Goal: Transaction & Acquisition: Purchase product/service

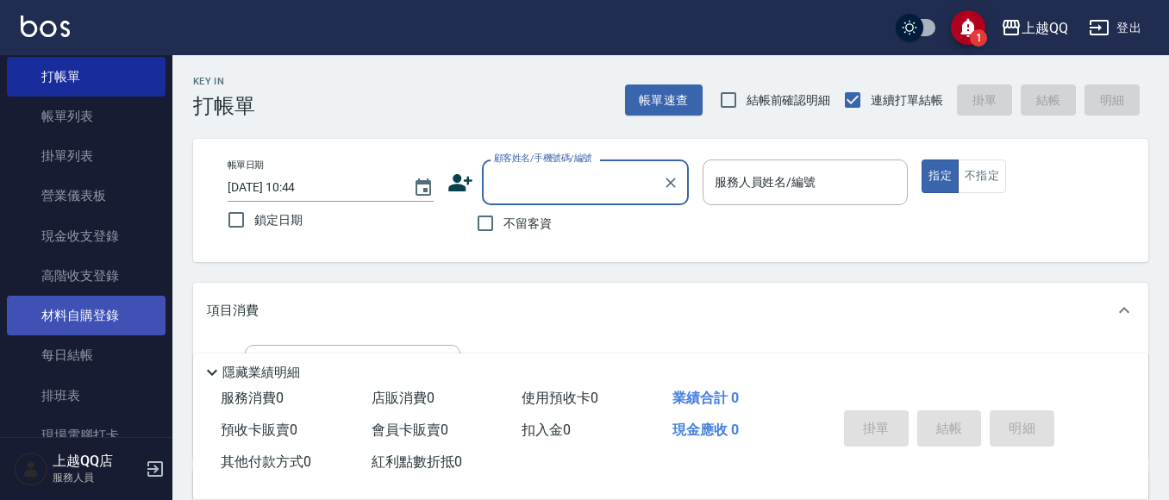
scroll to position [86, 0]
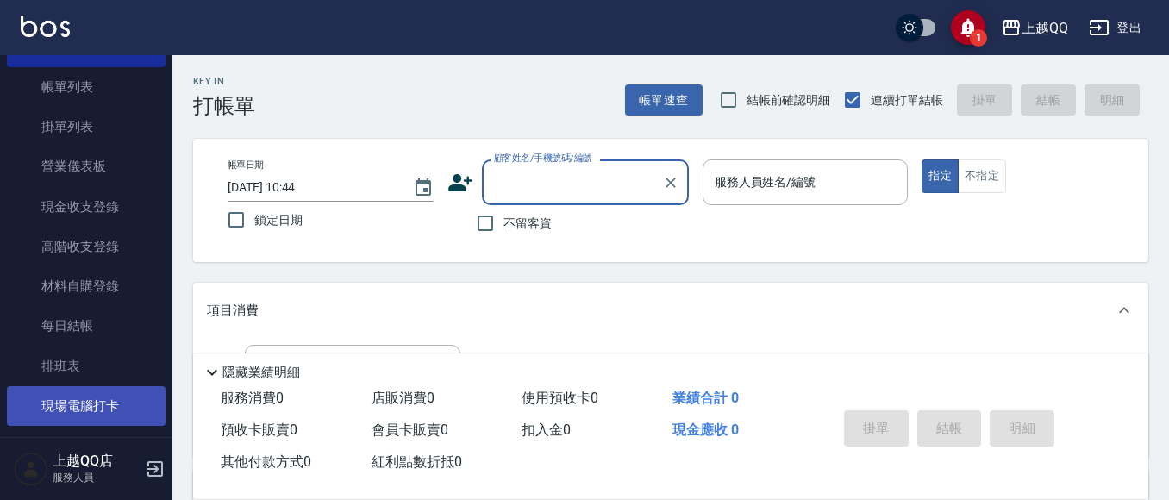
click at [117, 410] on link "現場電腦打卡" at bounding box center [86, 406] width 159 height 40
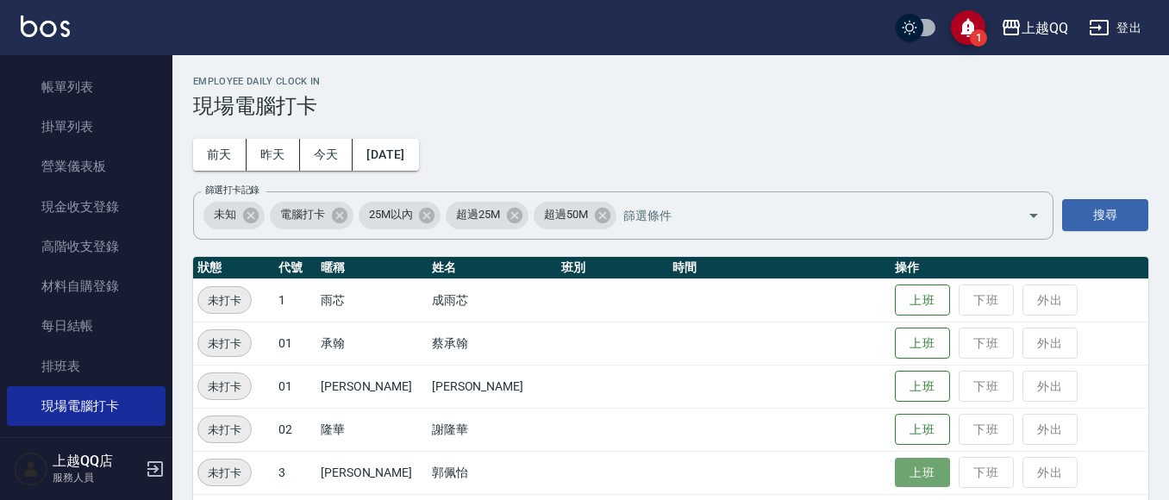
click at [910, 475] on button "上班" at bounding box center [922, 473] width 55 height 30
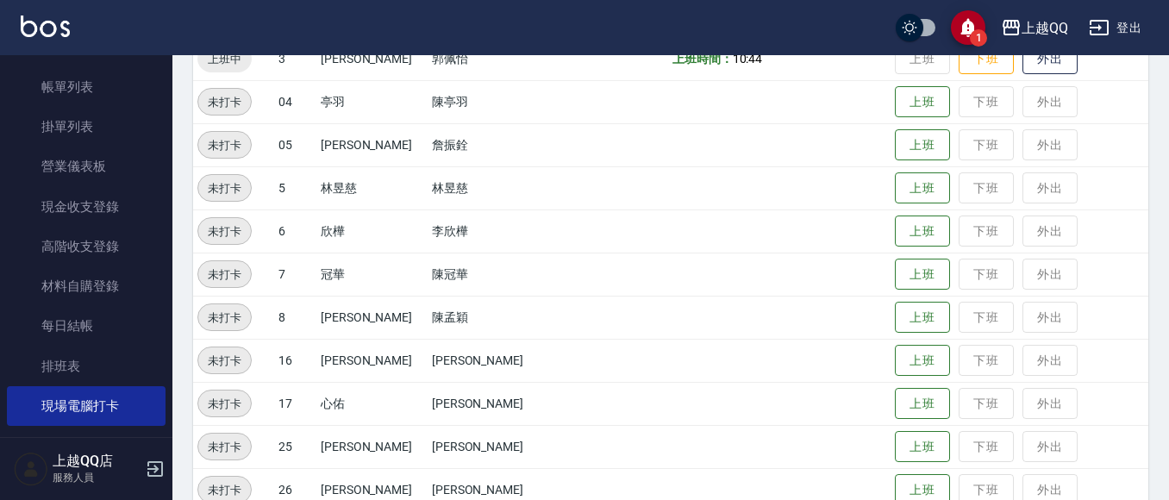
scroll to position [415, 0]
click at [895, 306] on button "上班" at bounding box center [922, 316] width 55 height 30
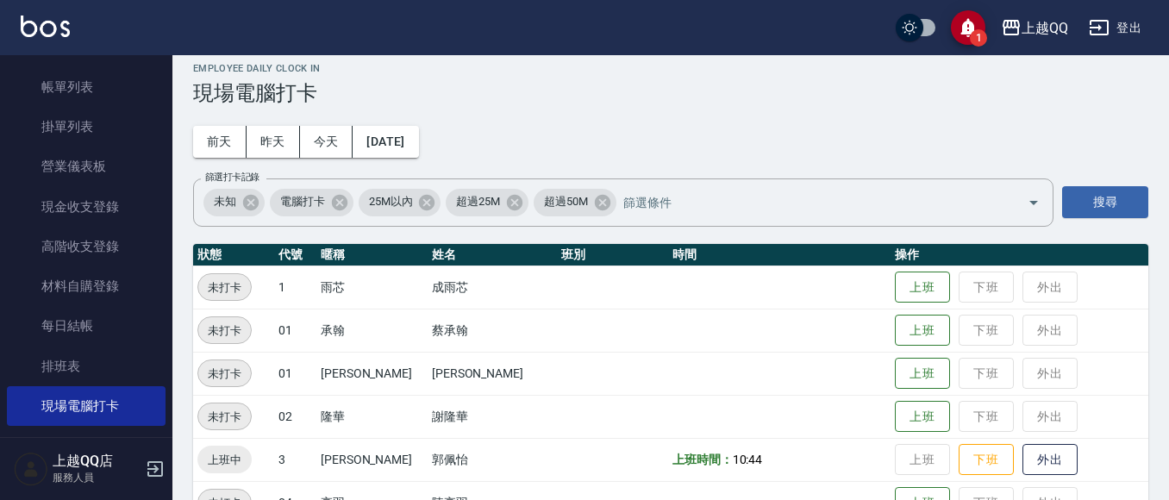
scroll to position [0, 0]
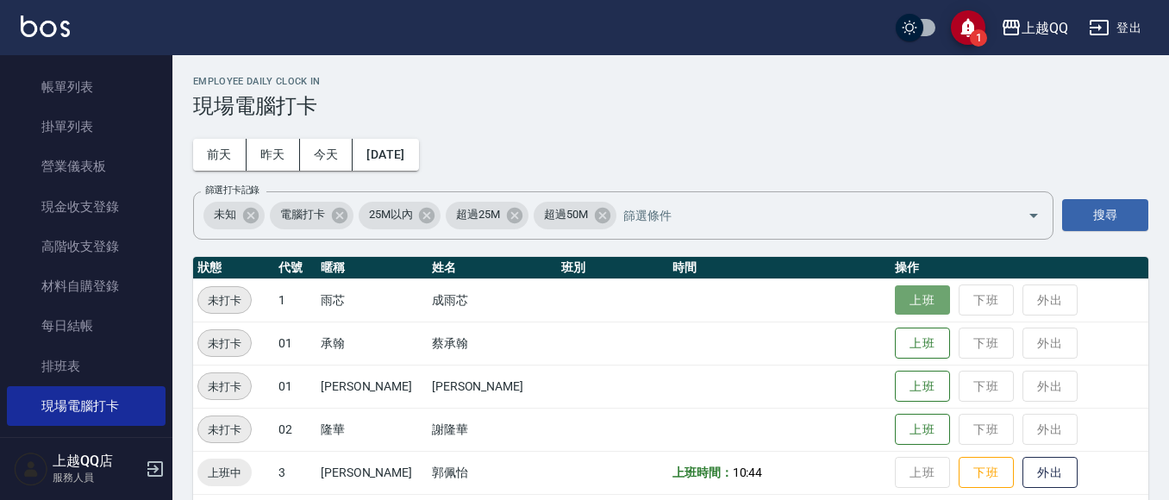
click at [895, 298] on button "上班" at bounding box center [922, 300] width 55 height 30
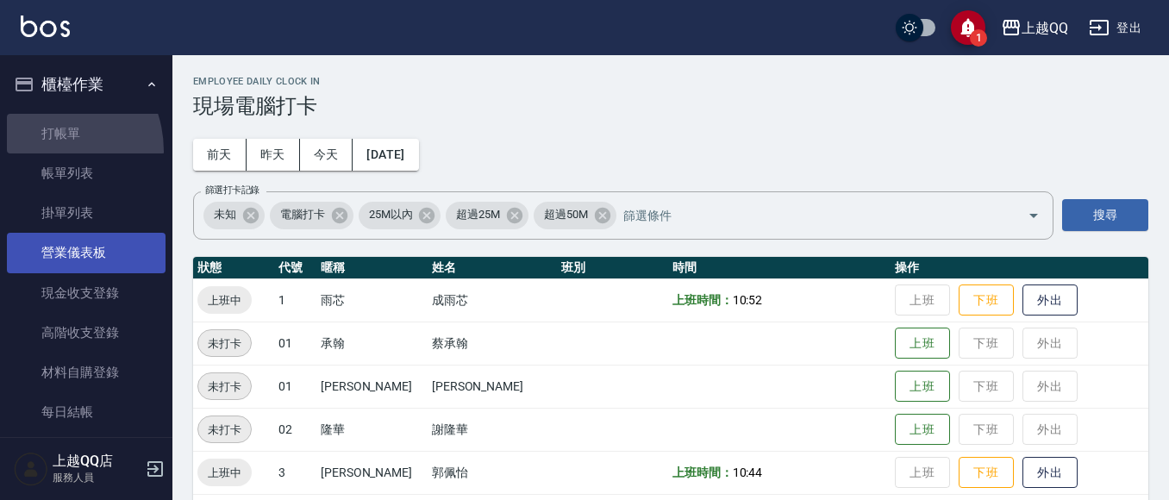
click at [42, 151] on link "打帳單" at bounding box center [86, 134] width 159 height 40
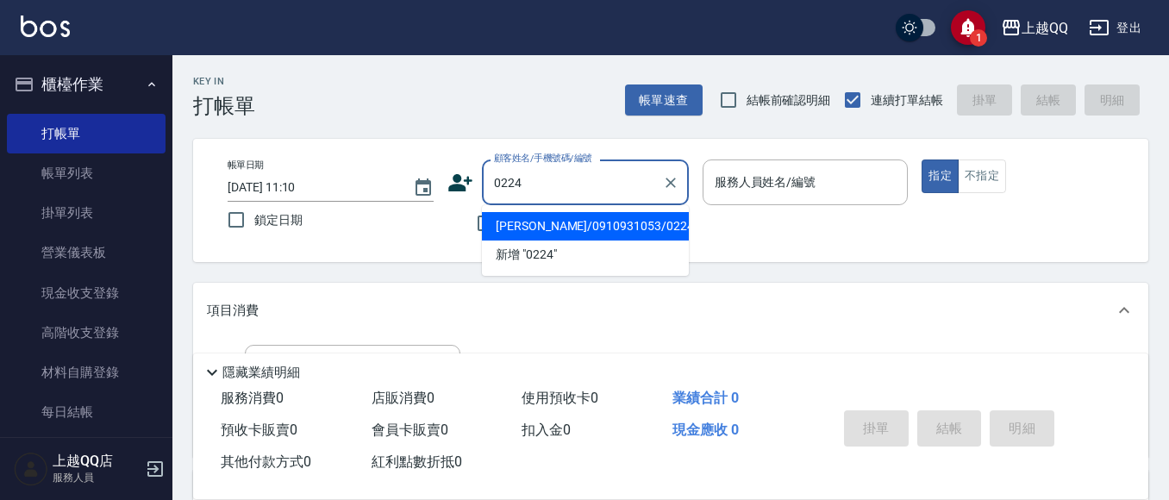
click at [484, 209] on ul "[PERSON_NAME]/0910931053/0224 新增 "0224"" at bounding box center [585, 240] width 207 height 71
click at [532, 218] on li "[PERSON_NAME]/0910931053/0224" at bounding box center [585, 226] width 207 height 28
type input "[PERSON_NAME]/0910931053/0224"
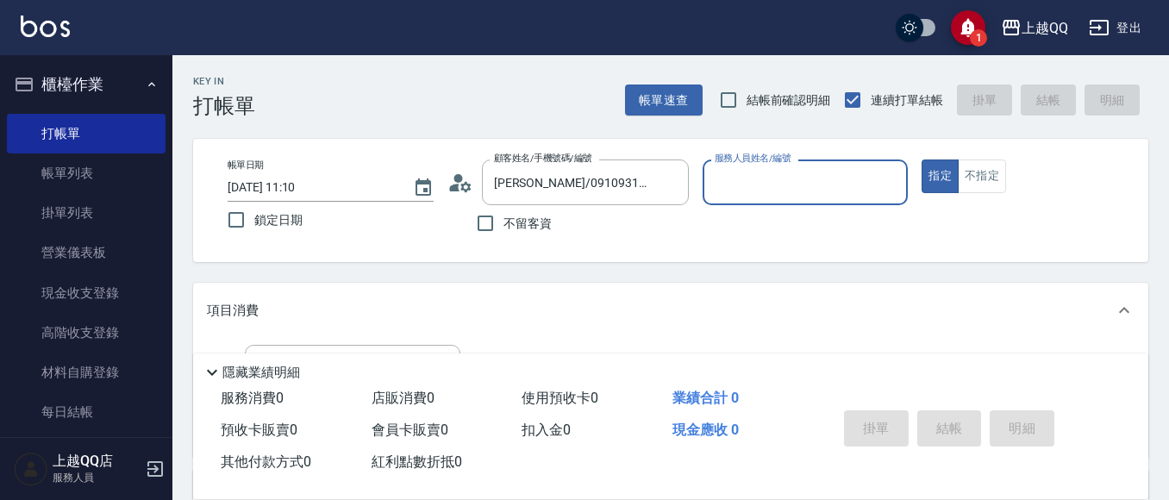
type input "佩怡-3"
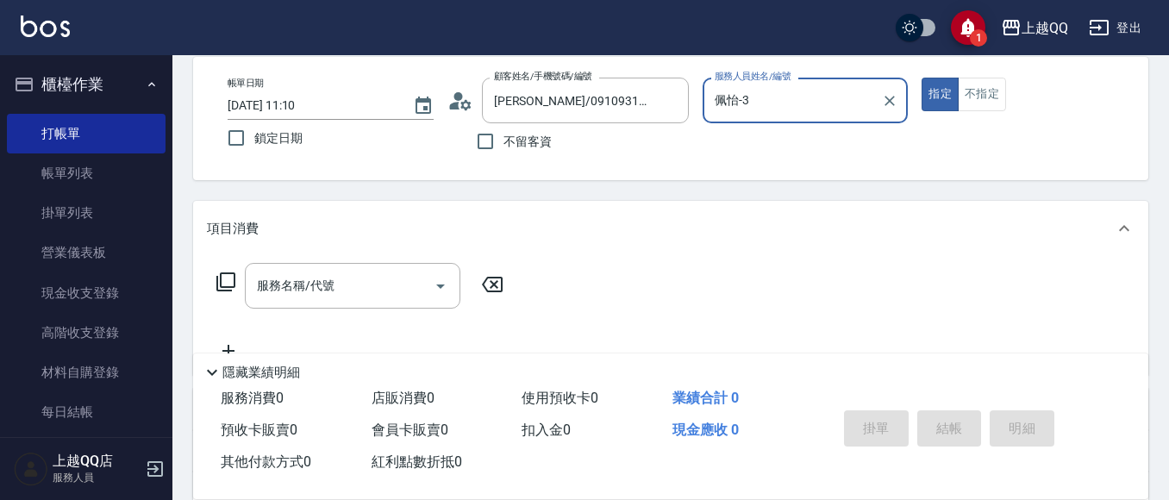
scroll to position [86, 0]
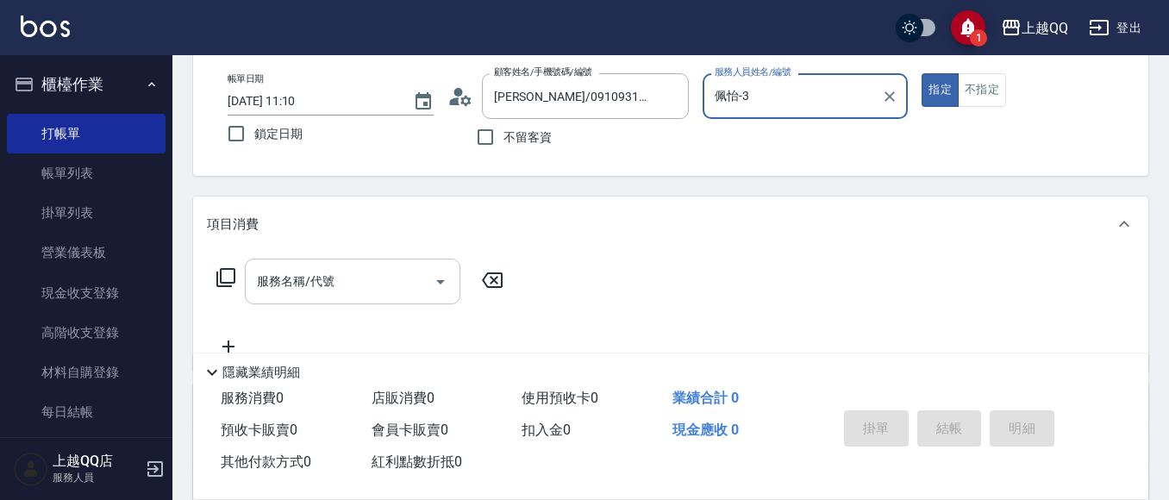
click at [377, 277] on input "服務名稱/代號" at bounding box center [340, 281] width 174 height 30
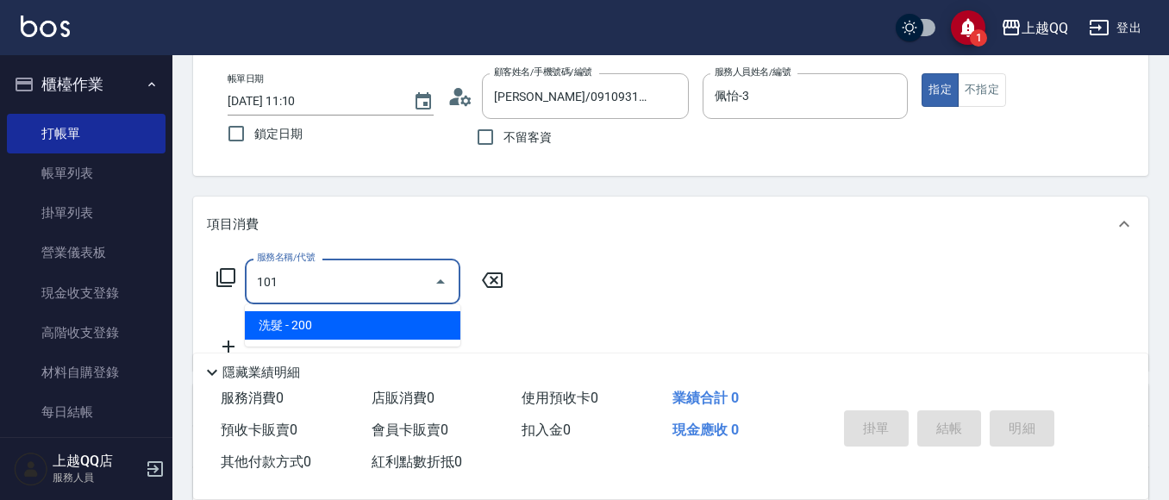
type input "洗髮(101)"
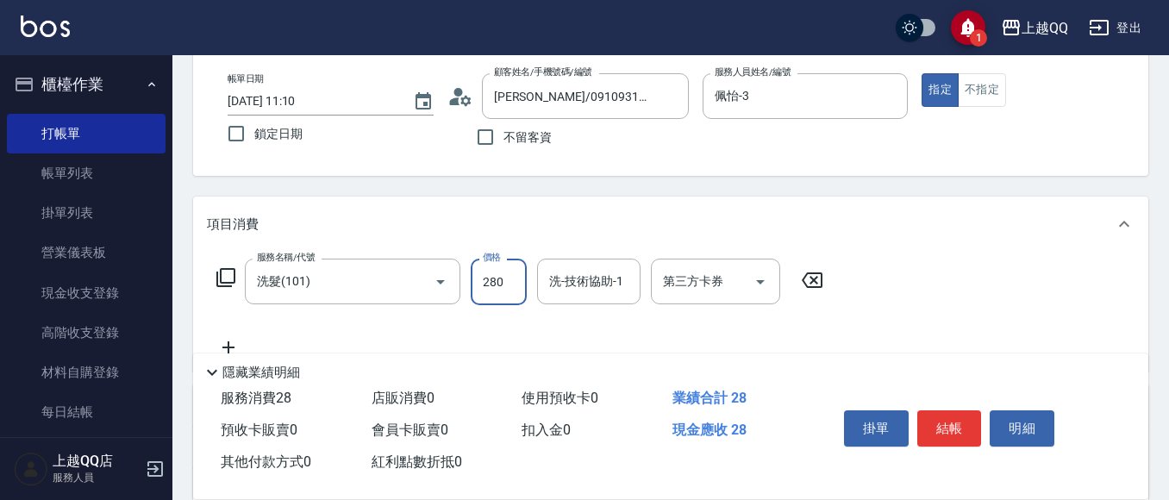
type input "280"
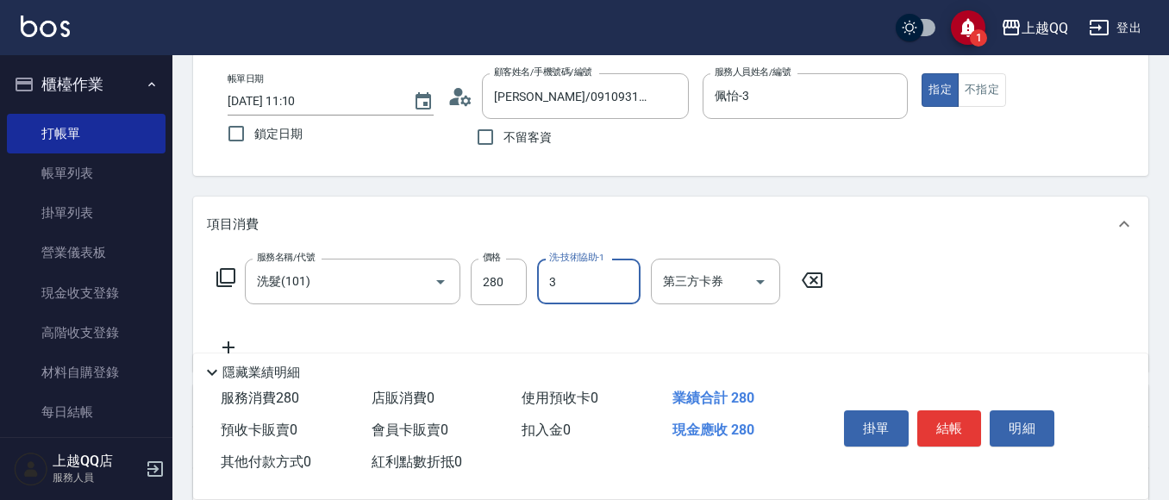
type input "佩怡-3"
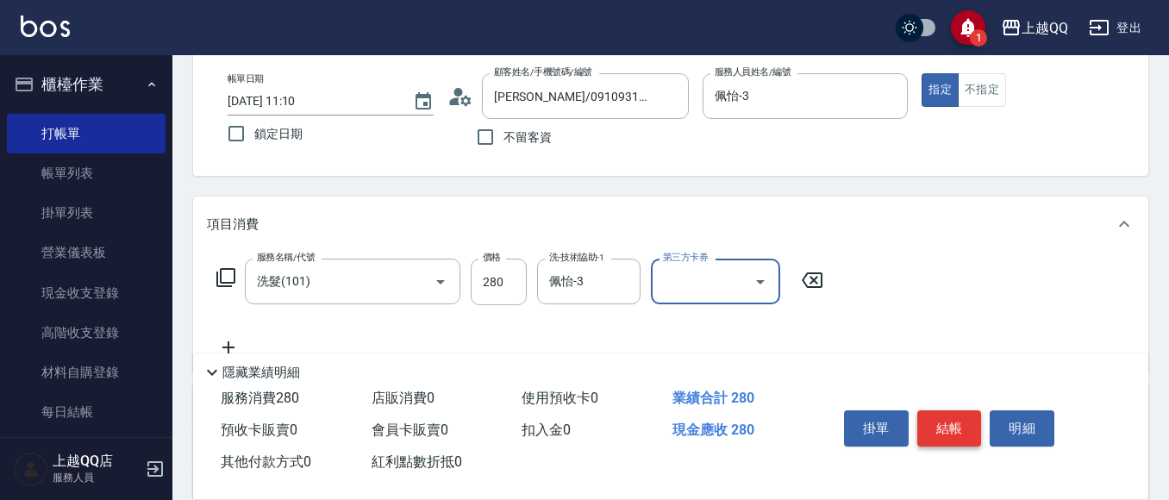
click at [933, 422] on button "結帳" at bounding box center [949, 428] width 65 height 36
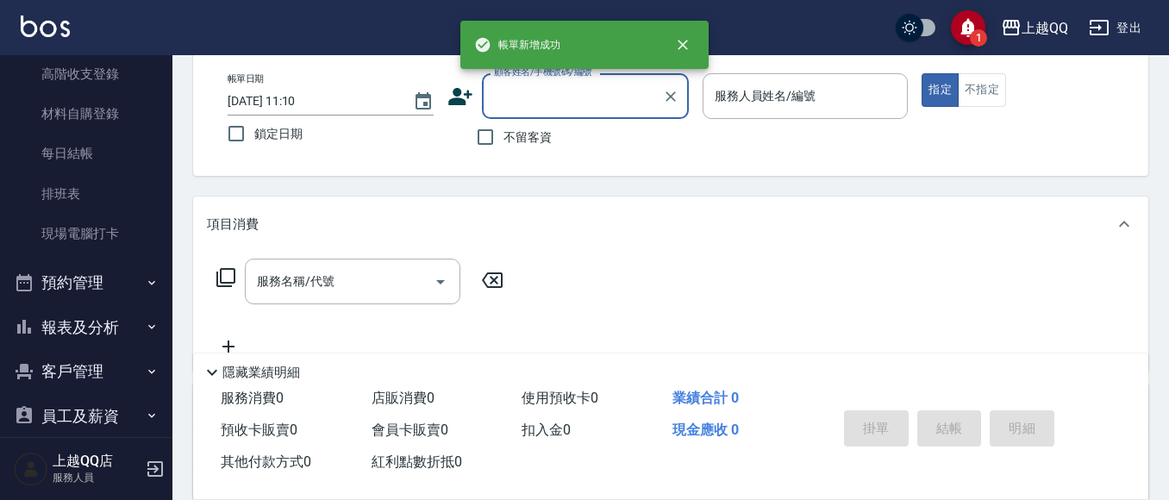
scroll to position [280, 0]
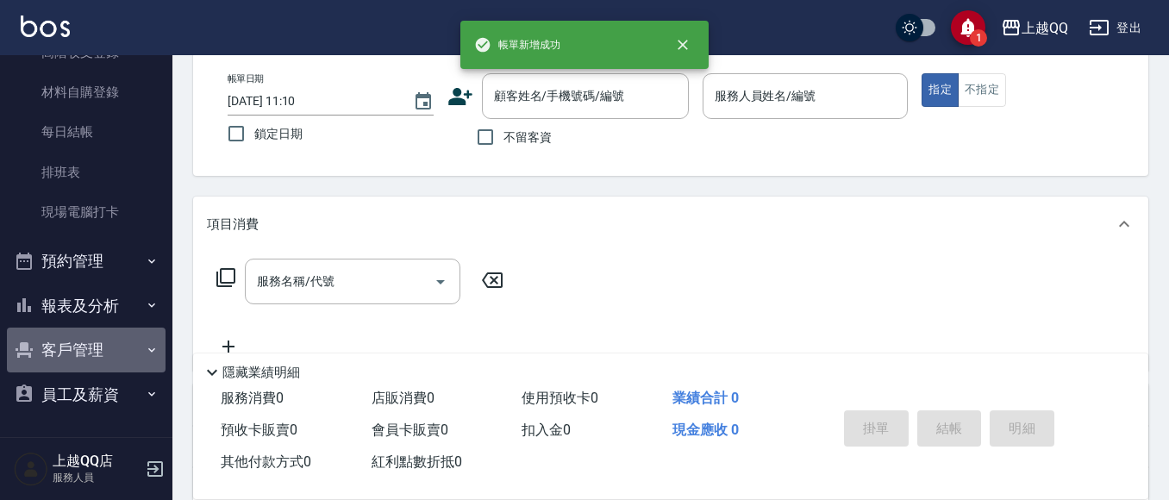
click at [116, 331] on button "客戶管理" at bounding box center [86, 350] width 159 height 45
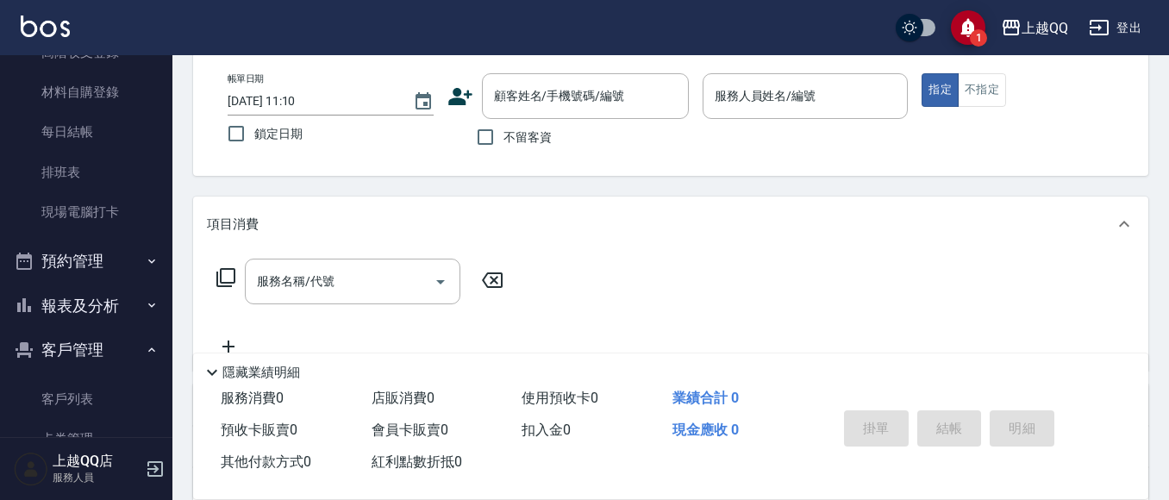
click at [149, 307] on icon "button" at bounding box center [152, 305] width 14 height 14
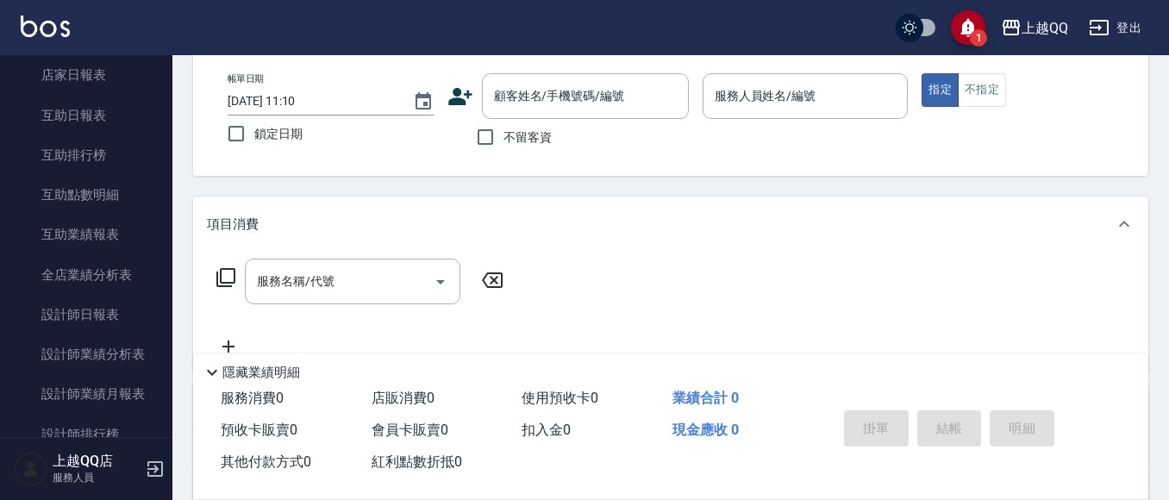
scroll to position [625, 0]
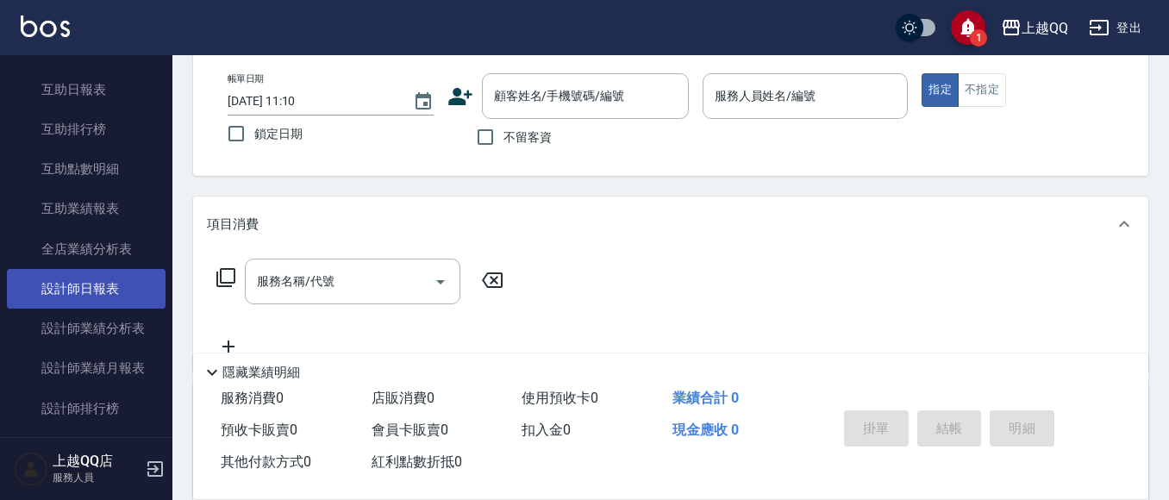
click at [133, 286] on link "設計師日報表" at bounding box center [86, 289] width 159 height 40
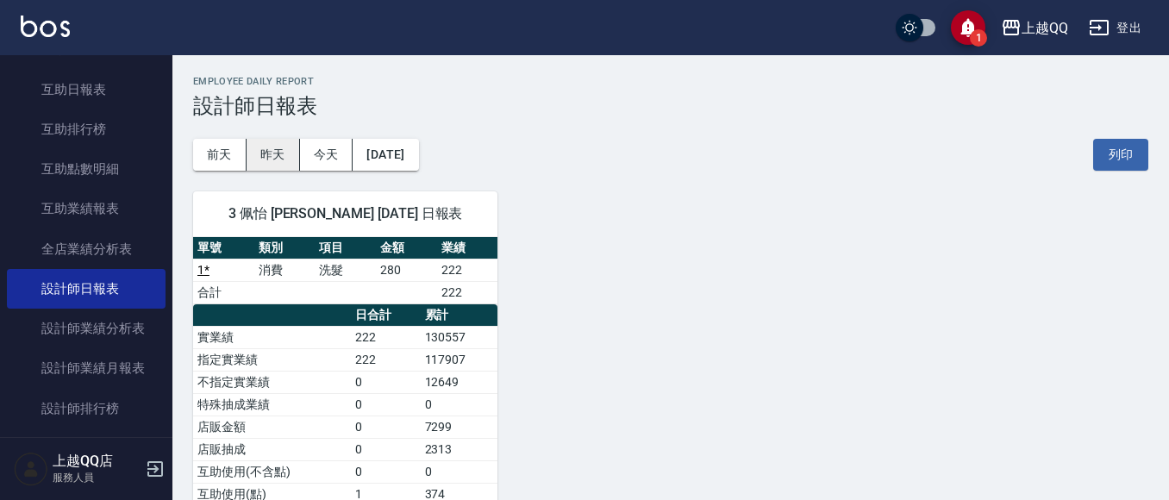
click at [276, 159] on button "昨天" at bounding box center [273, 155] width 53 height 32
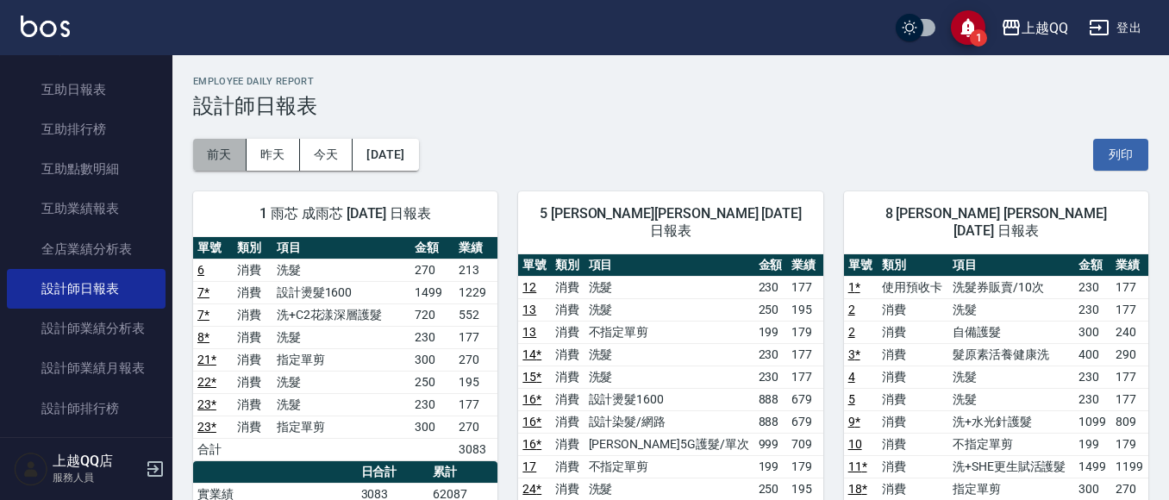
click at [215, 154] on button "前天" at bounding box center [219, 155] width 53 height 32
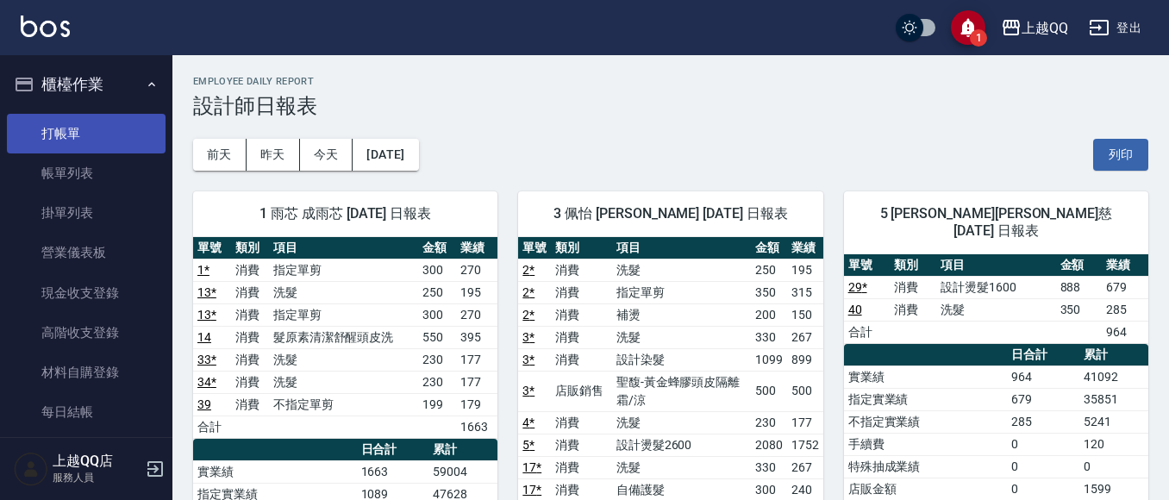
click at [123, 141] on link "打帳單" at bounding box center [86, 134] width 159 height 40
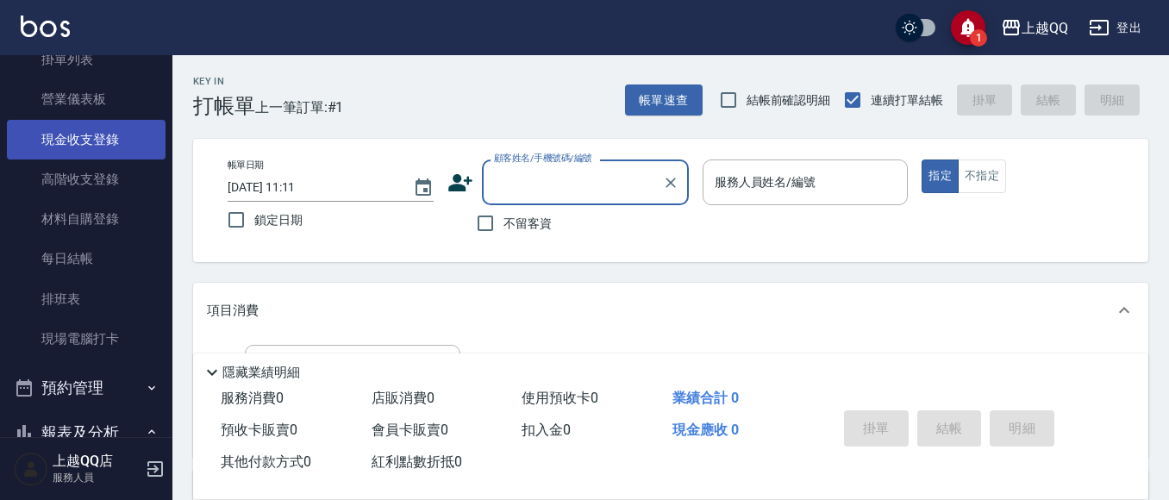
scroll to position [259, 0]
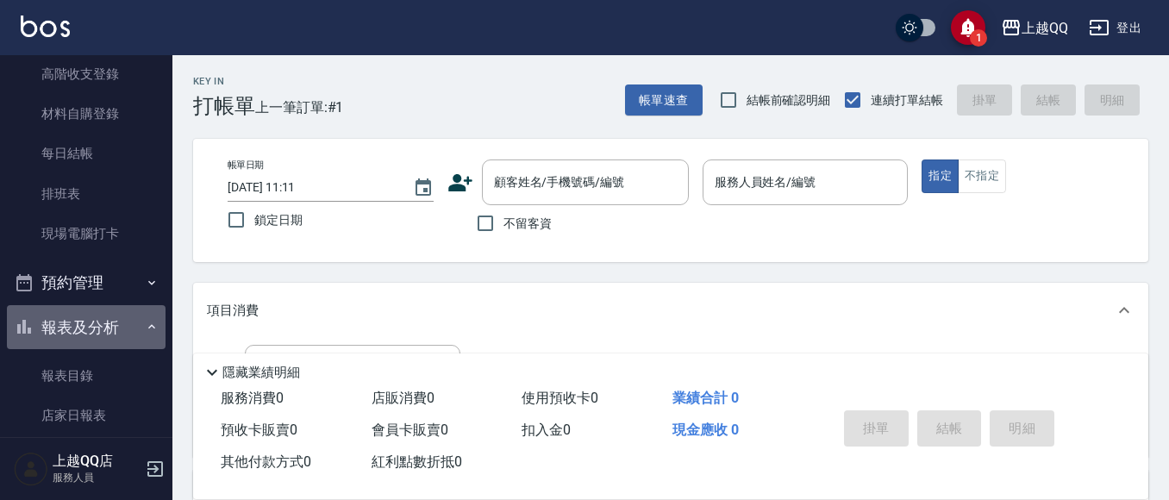
click at [110, 322] on button "報表及分析" at bounding box center [86, 327] width 159 height 45
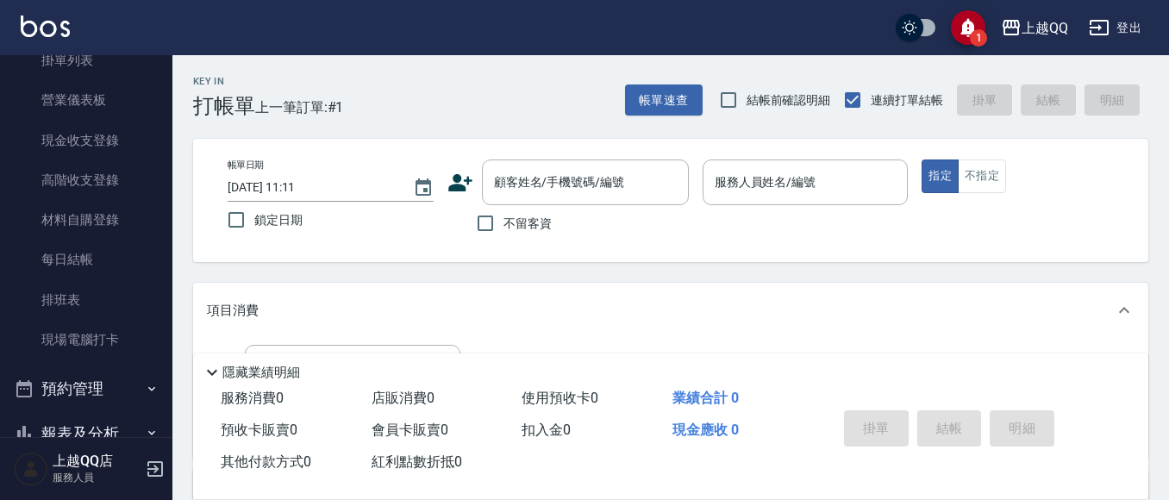
scroll to position [0, 0]
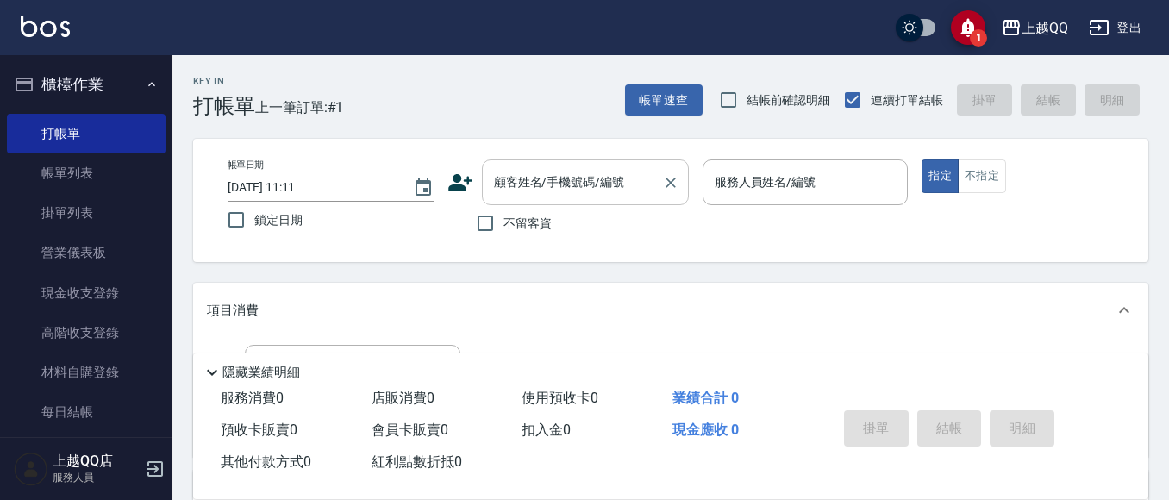
click at [526, 165] on div "顧客姓名/手機號碼/編號" at bounding box center [585, 182] width 207 height 46
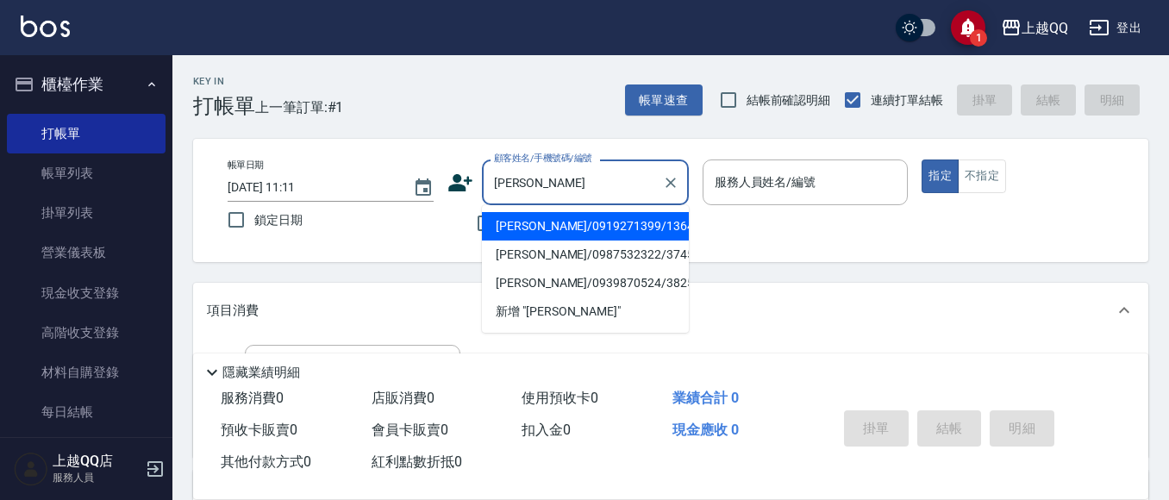
click at [622, 226] on li "[PERSON_NAME]/0919271399/1364" at bounding box center [585, 226] width 207 height 28
type input "[PERSON_NAME]/0919271399/1364"
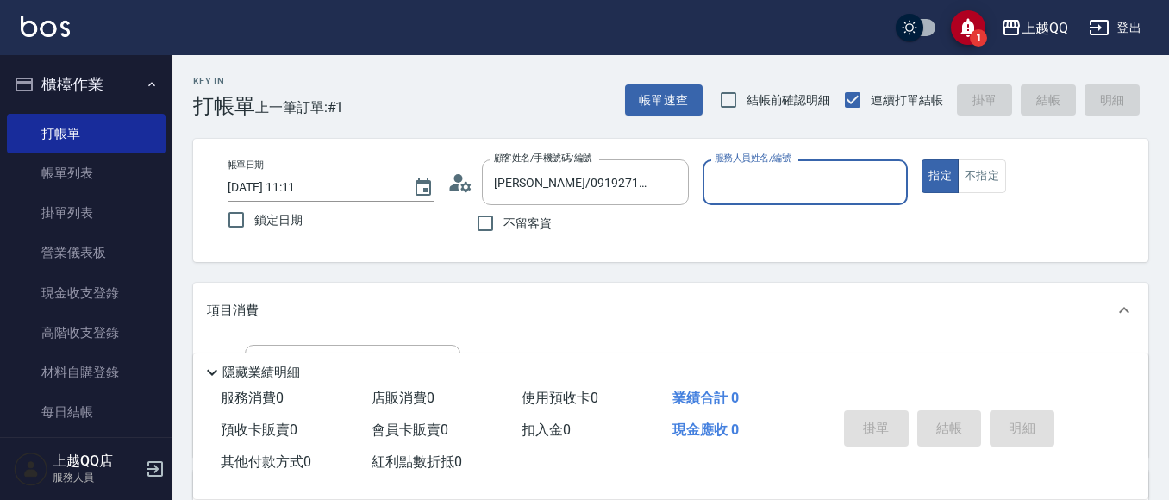
type input "佩怡-3"
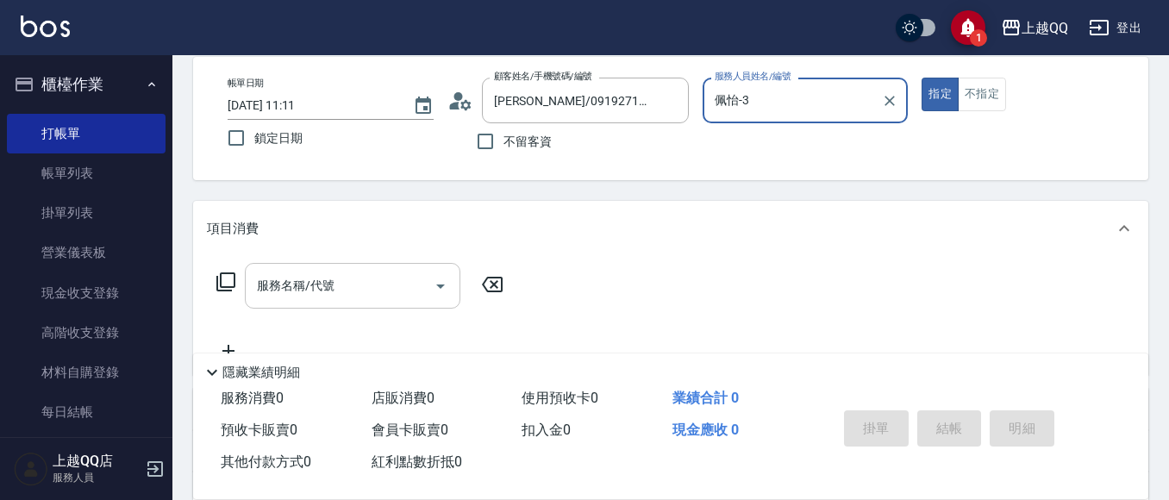
scroll to position [86, 0]
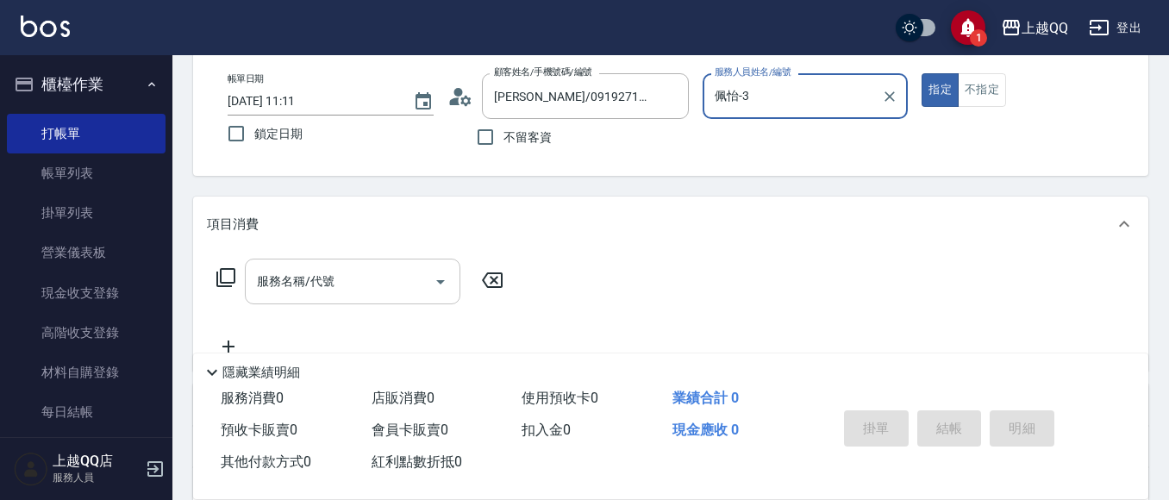
click at [387, 280] on input "服務名稱/代號" at bounding box center [340, 281] width 174 height 30
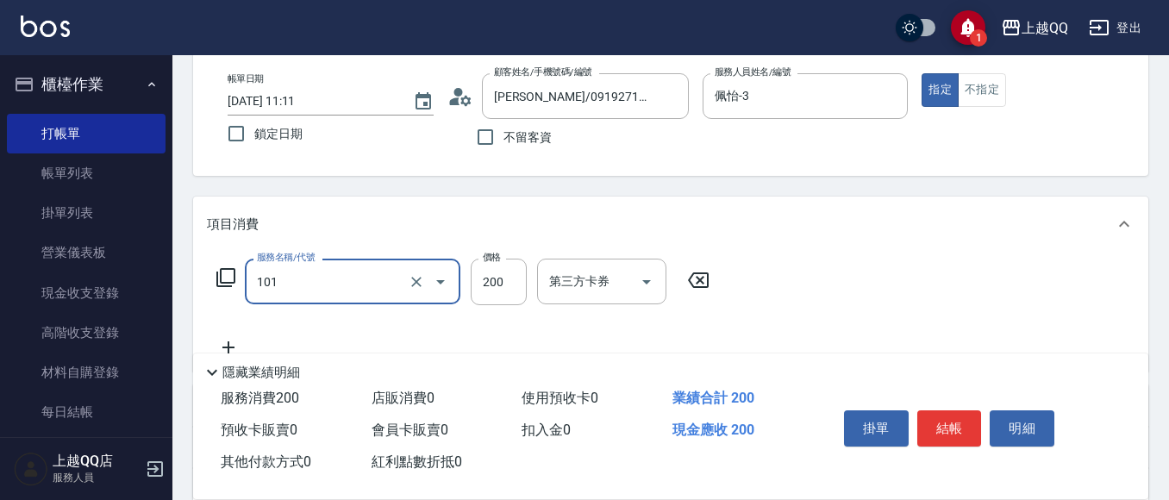
type input "洗髮(101)"
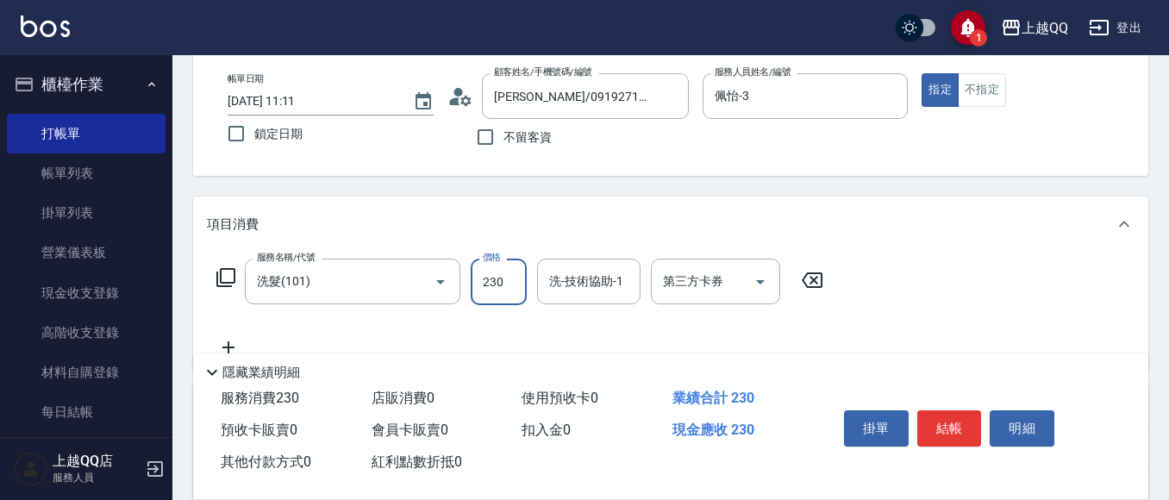
type input "230"
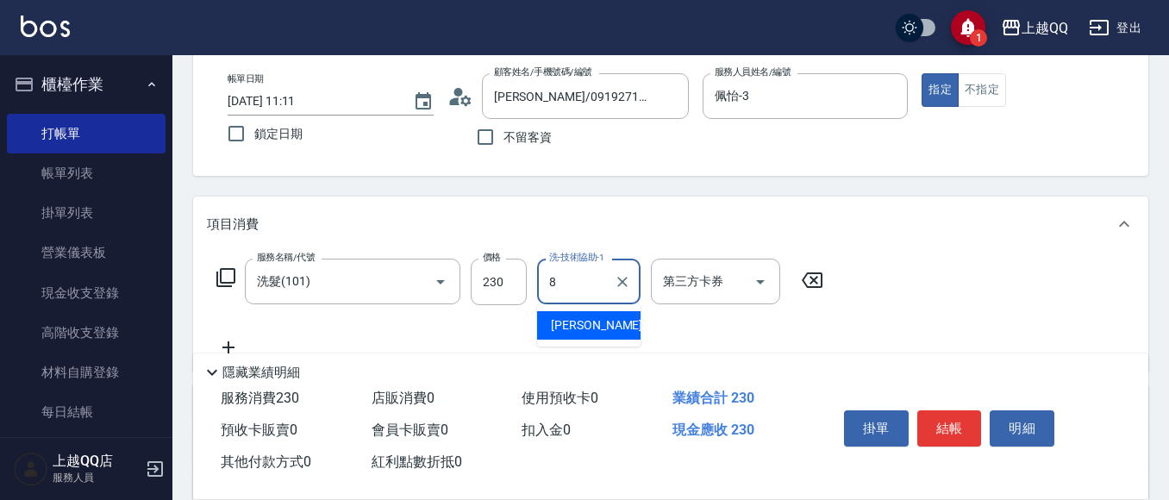
type input "[PERSON_NAME]-8"
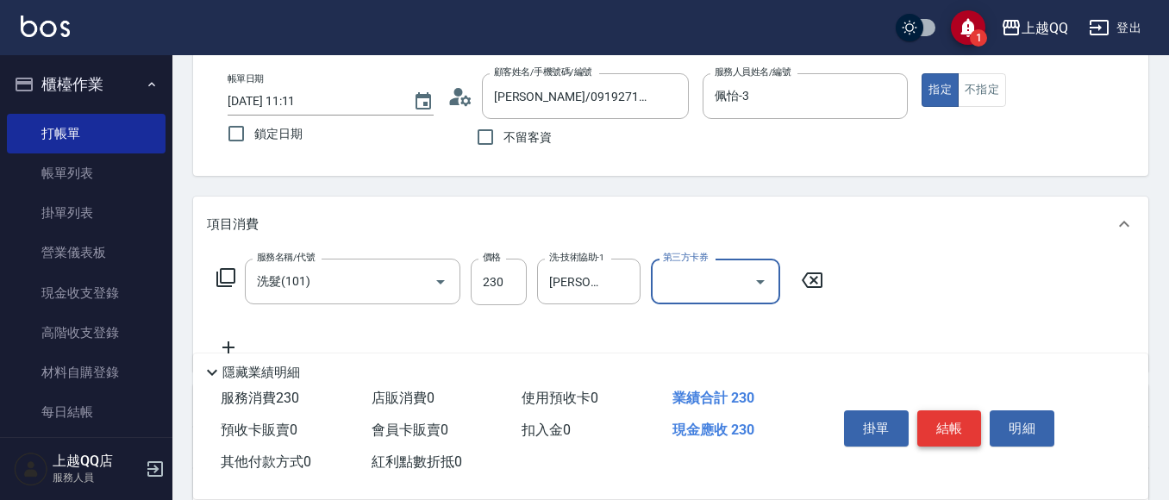
click at [976, 410] on button "結帳" at bounding box center [949, 428] width 65 height 36
